Goal: Task Accomplishment & Management: Manage account settings

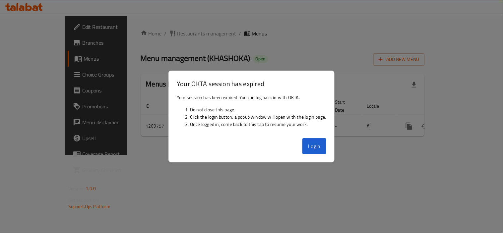
click at [398, 158] on div at bounding box center [251, 116] width 503 height 233
click at [279, 155] on div "Home / Restaurants management / Menus Menu management ( KHASHOKA ) Open Add New…" at bounding box center [282, 85] width 311 height 139
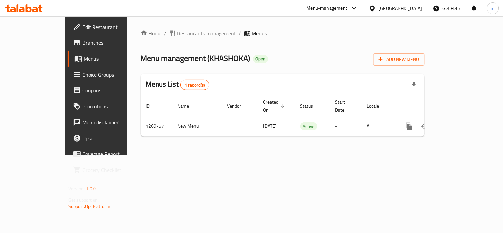
click at [346, 7] on div "Menu-management" at bounding box center [327, 8] width 41 height 8
click at [286, 74] on div "Restaurant-Management" at bounding box center [292, 73] width 52 height 7
